Goal: Navigation & Orientation: Find specific page/section

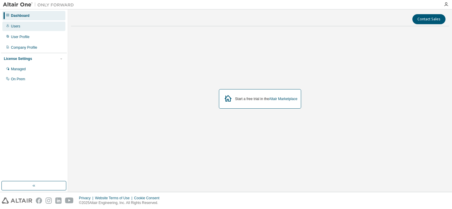
click at [22, 28] on div "Users" at bounding box center [33, 26] width 63 height 9
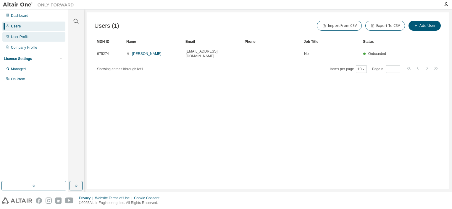
click at [16, 37] on div "User Profile" at bounding box center [20, 37] width 19 height 5
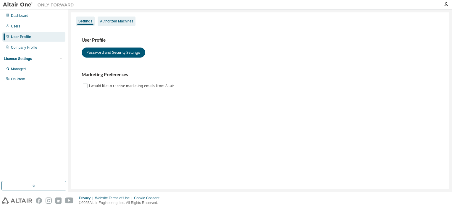
click at [106, 24] on div "Authorized Machines" at bounding box center [117, 21] width 38 height 9
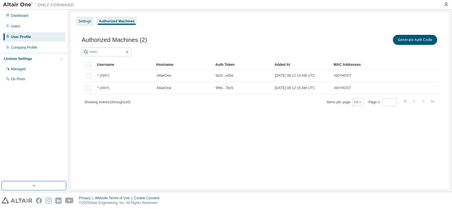
click at [88, 21] on div "Settings" at bounding box center [84, 21] width 13 height 5
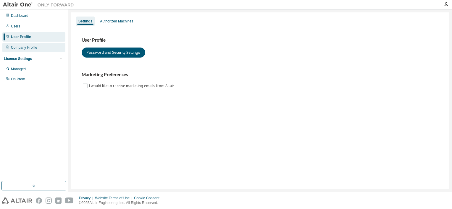
click at [33, 50] on div "Company Profile" at bounding box center [33, 47] width 63 height 9
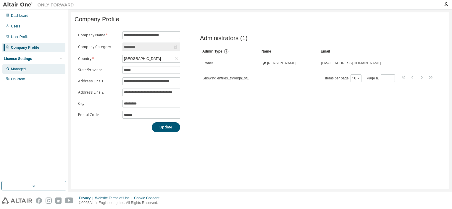
click at [28, 69] on div "Managed" at bounding box center [33, 68] width 63 height 9
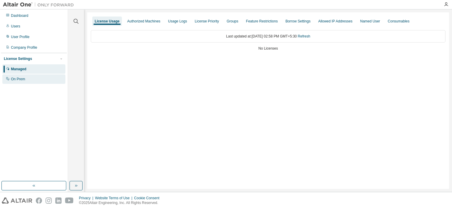
click at [18, 75] on div "On Prem" at bounding box center [33, 79] width 63 height 9
